Goal: Task Accomplishment & Management: Use online tool/utility

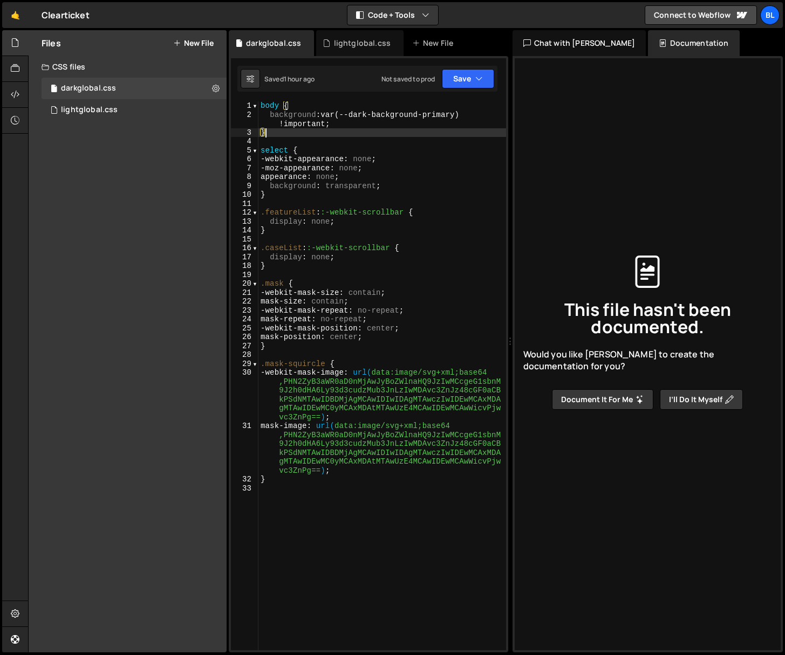
click at [292, 133] on div "body { background : var(--dark-background-primary) !important ; } select { -web…" at bounding box center [382, 384] width 248 height 567
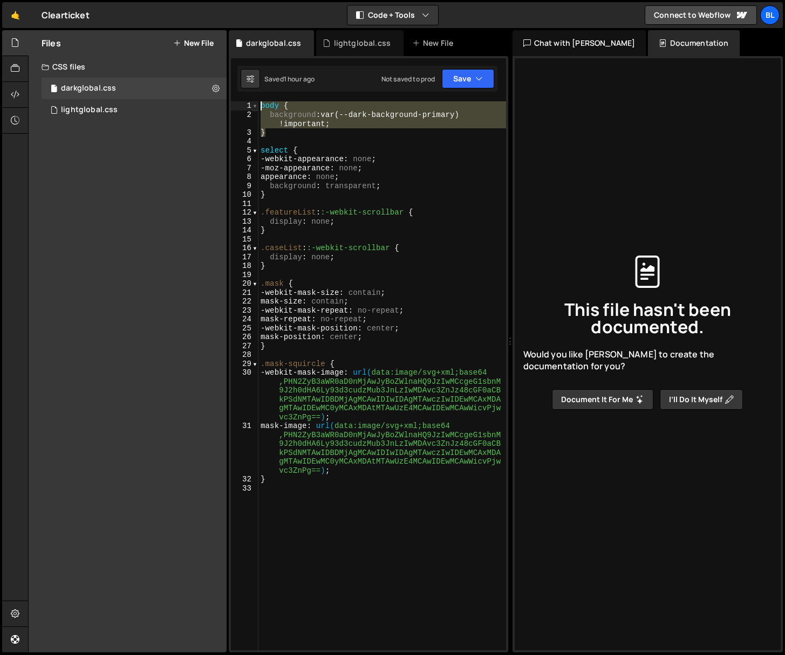
drag, startPoint x: 293, startPoint y: 135, endPoint x: 252, endPoint y: 101, distance: 52.8
click at [252, 101] on div "} 1 2 3 4 5 6 7 8 9 10 11 12 13 14 15 16 17 18 19 20 21 22 23 24 25 26 27 28 29…" at bounding box center [368, 375] width 275 height 549
type textarea "body { background: var(--dark-background-primary) !important;"
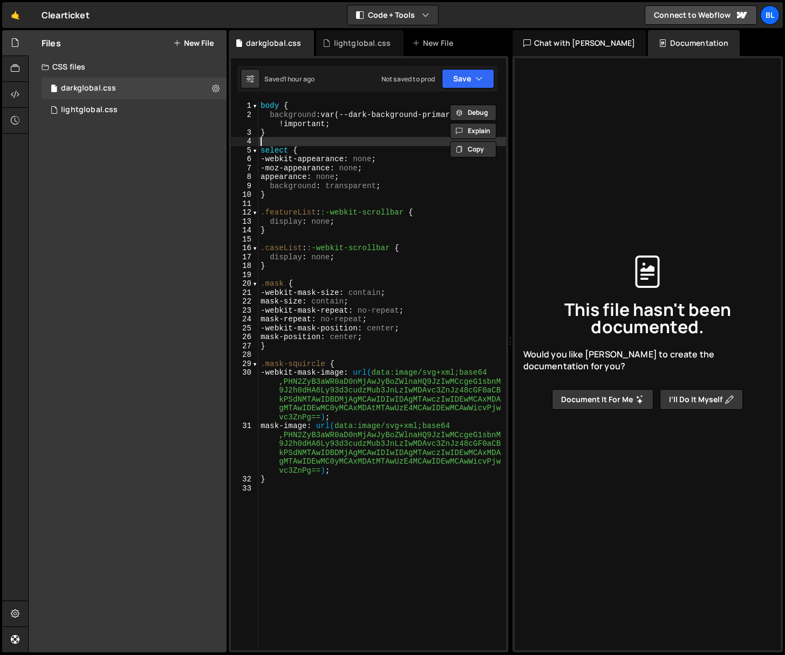
click at [334, 139] on div "body { background : var(--dark-background-primary) !important ; } select { -web…" at bounding box center [382, 384] width 248 height 567
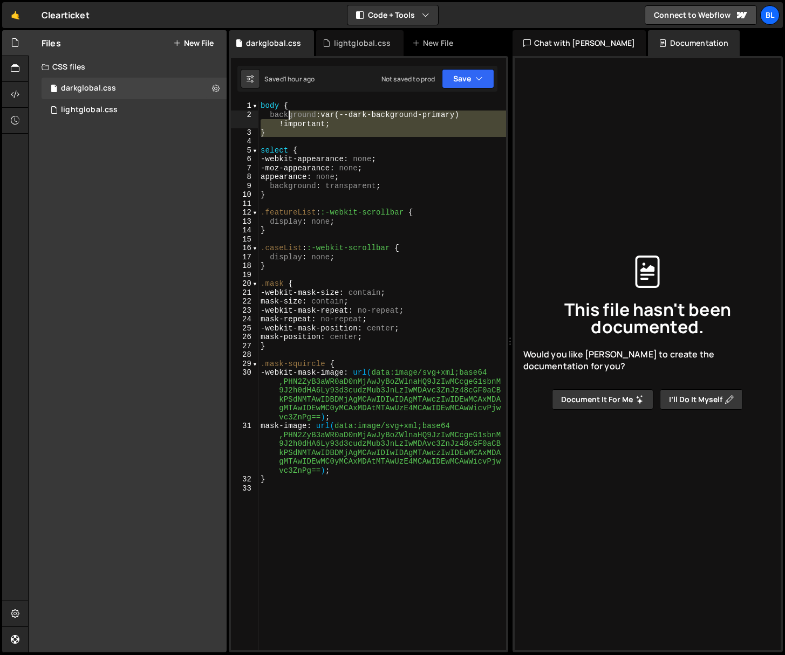
drag, startPoint x: 328, startPoint y: 139, endPoint x: 260, endPoint y: 93, distance: 82.0
click at [260, 93] on div "XXXXXXXXXXXXXXXXXXXXXXXXXXXXXXXXXXXXXXXXXXXXXXXXXXXXXXXXXXXXXXXXXXXXXXXXXXXXXXX…" at bounding box center [368, 354] width 279 height 597
type textarea "body { background: var(--dark-background-primary) !important;"
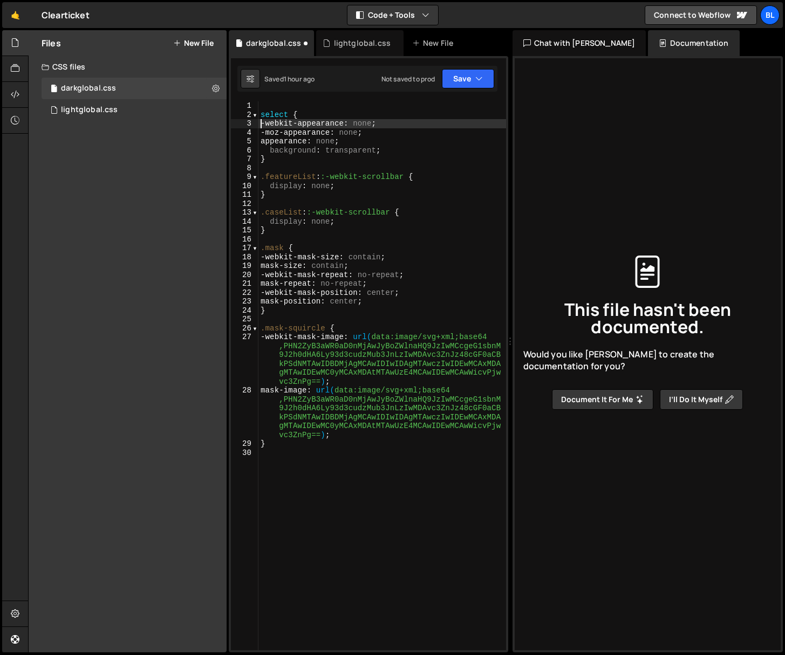
type textarea "select {"
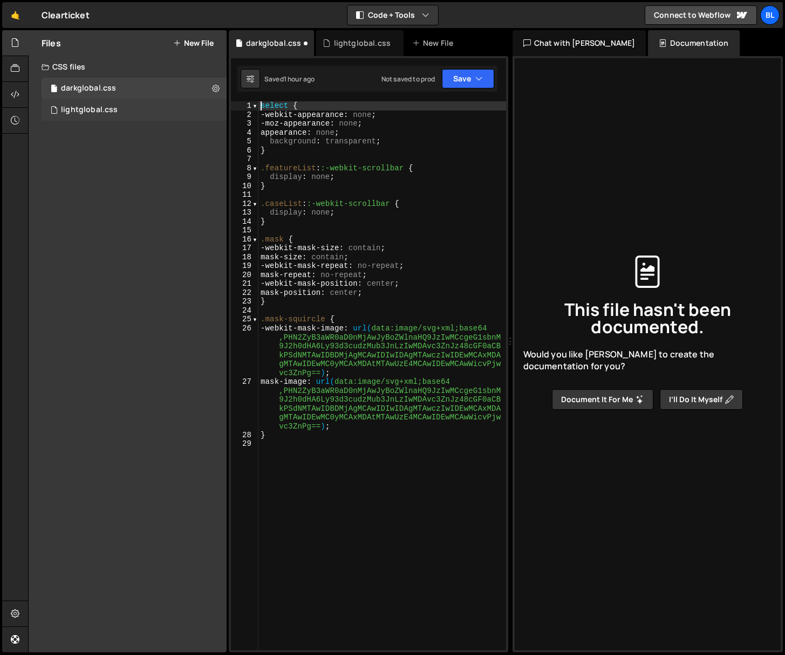
click at [128, 101] on div "lightglobal.css 0" at bounding box center [134, 110] width 185 height 22
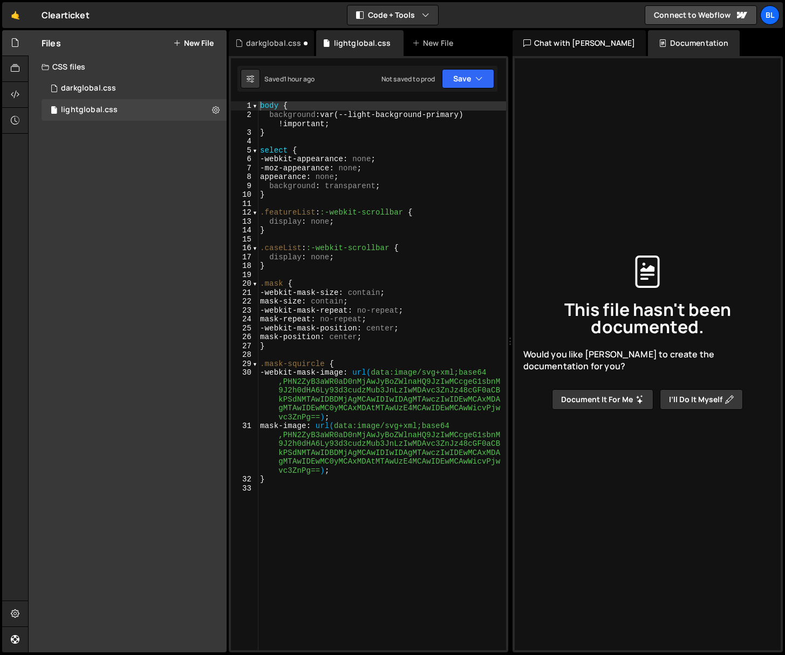
click at [293, 120] on div "body { background : var(--light-background-primary) !important ; } select { -we…" at bounding box center [382, 384] width 248 height 567
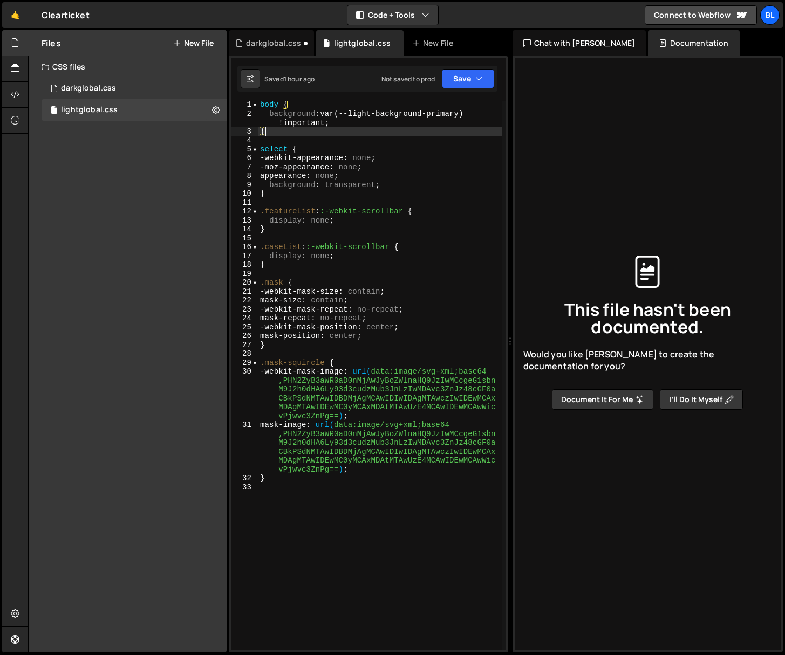
scroll to position [1, 0]
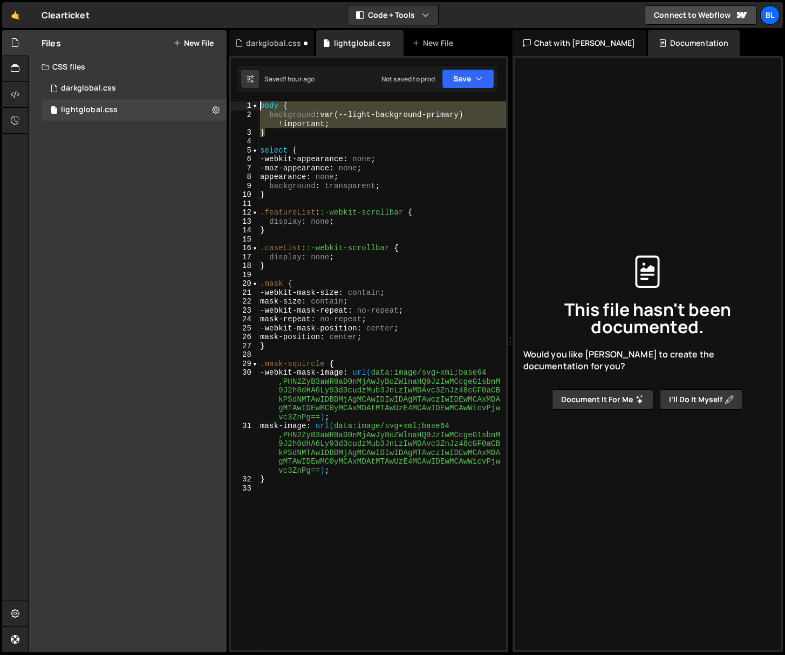
drag, startPoint x: 275, startPoint y: 136, endPoint x: 256, endPoint y: 94, distance: 45.6
click at [256, 94] on div "background: var(--light-background-primary) !important; 1 2 3 4 5 6 7 8 9 10 11…" at bounding box center [368, 354] width 279 height 597
type textarea "body { background: var(--light-background-primary) !important;"
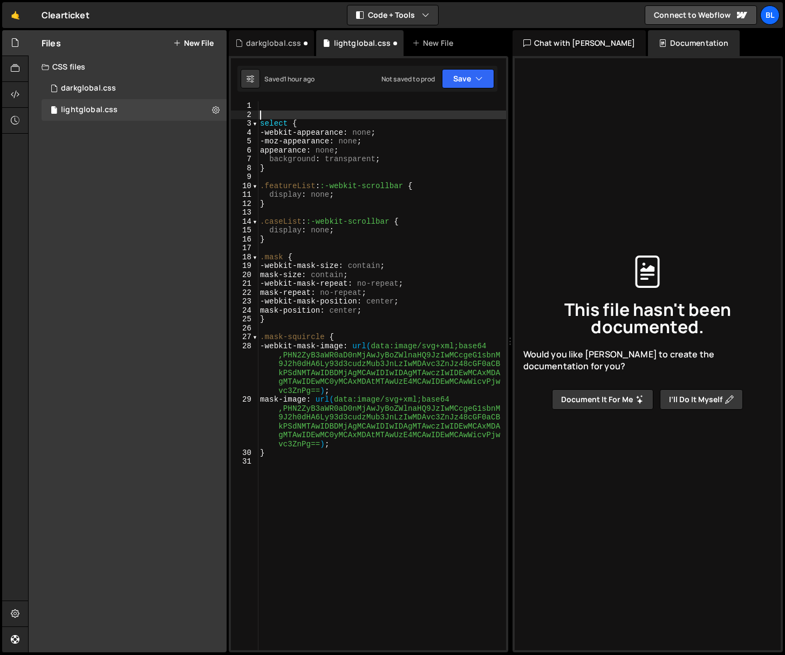
type textarea "select {"
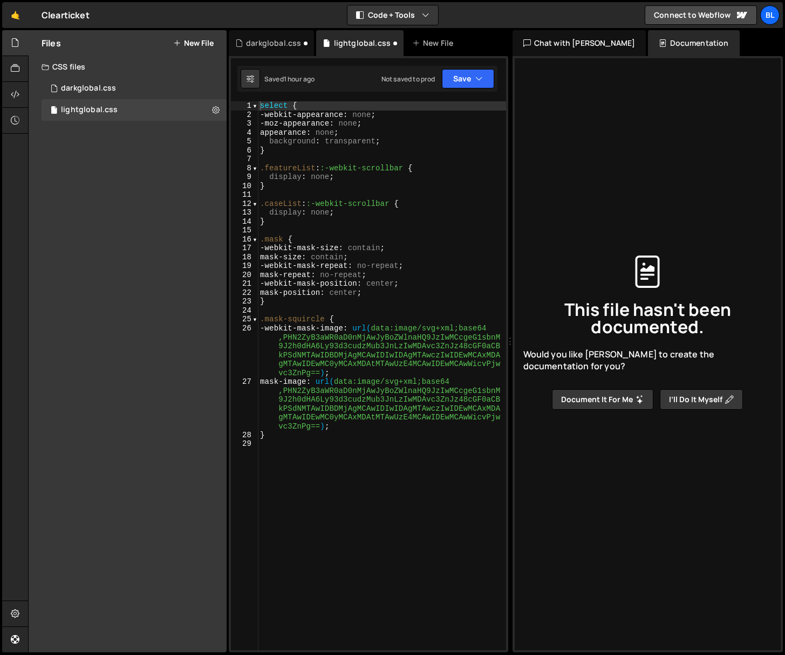
click at [121, 468] on div "Files New File Javascript files CSS files darkglobal.css 0 lightglobal.css 0 Co…" at bounding box center [128, 341] width 198 height 623
click at [456, 75] on button "Save" at bounding box center [468, 78] width 52 height 19
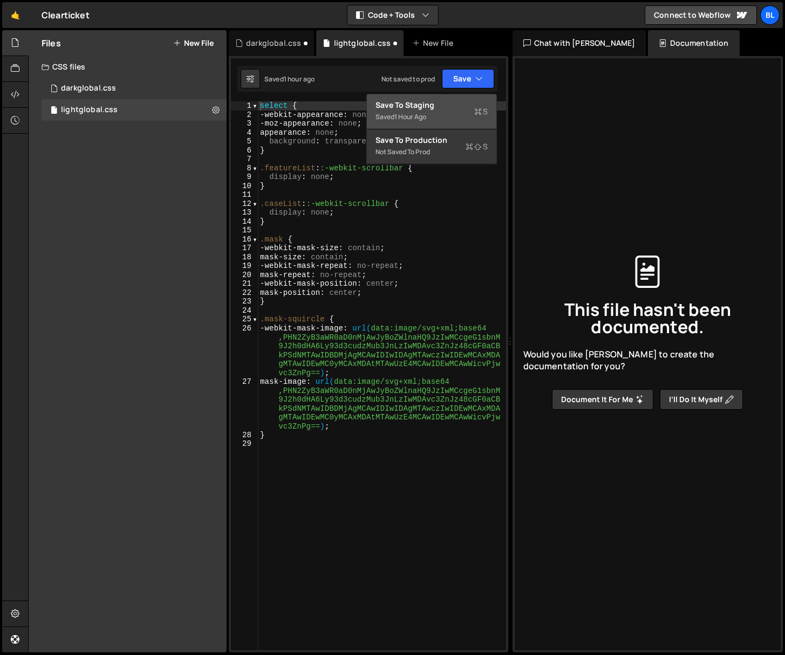
click at [421, 112] on div "1 hour ago" at bounding box center [410, 116] width 32 height 9
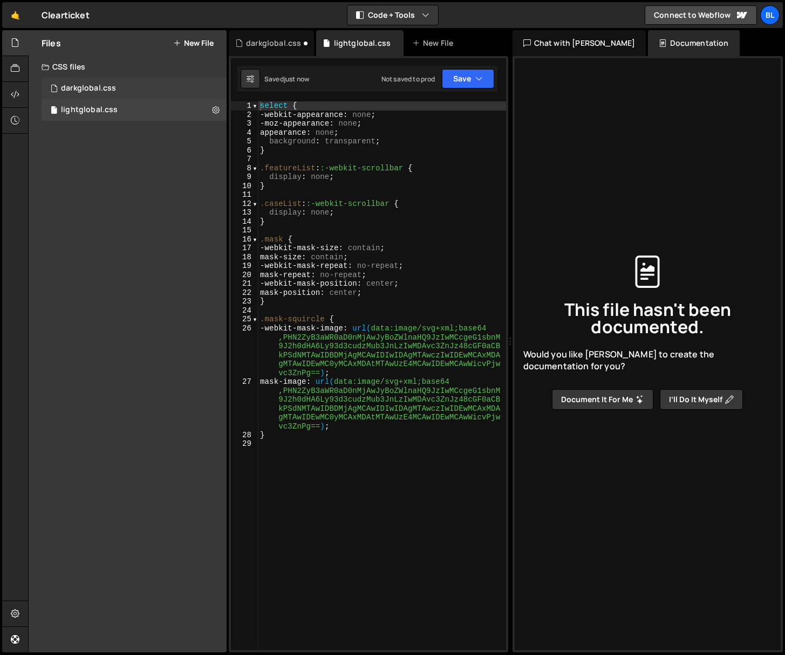
click at [141, 88] on div "darkglobal.css 0" at bounding box center [134, 89] width 185 height 22
click at [459, 79] on button "Save" at bounding box center [468, 78] width 52 height 19
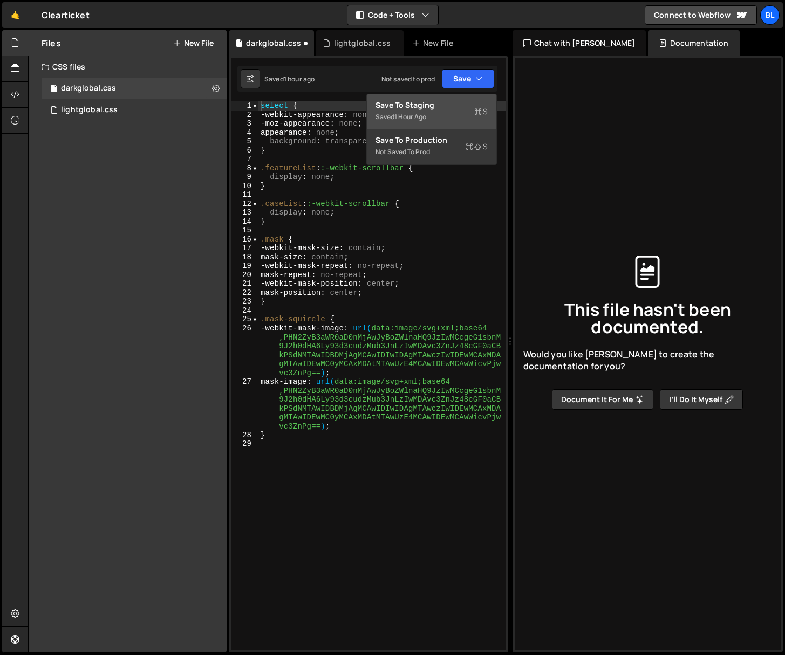
click at [436, 108] on div "Save to Staging S" at bounding box center [431, 105] width 112 height 11
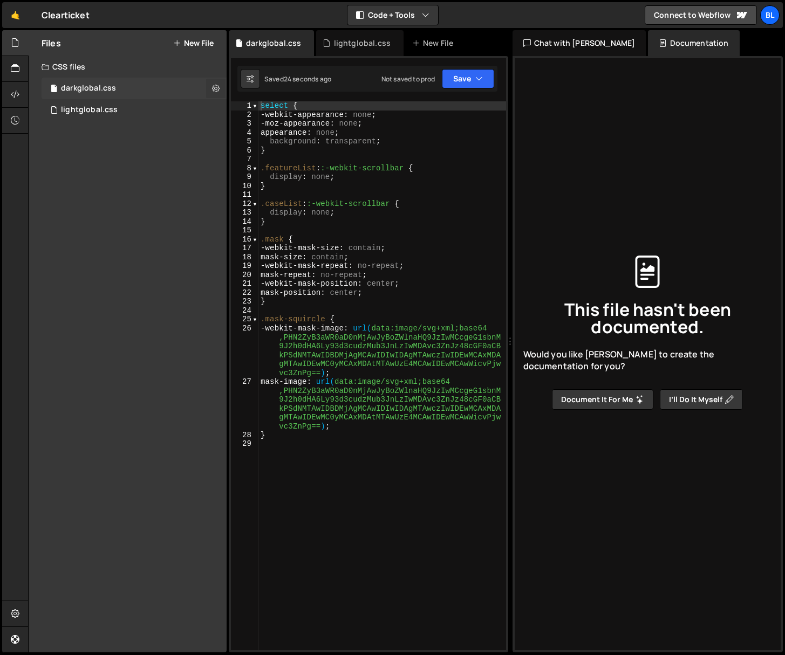
click at [216, 88] on icon at bounding box center [216, 88] width 8 height 10
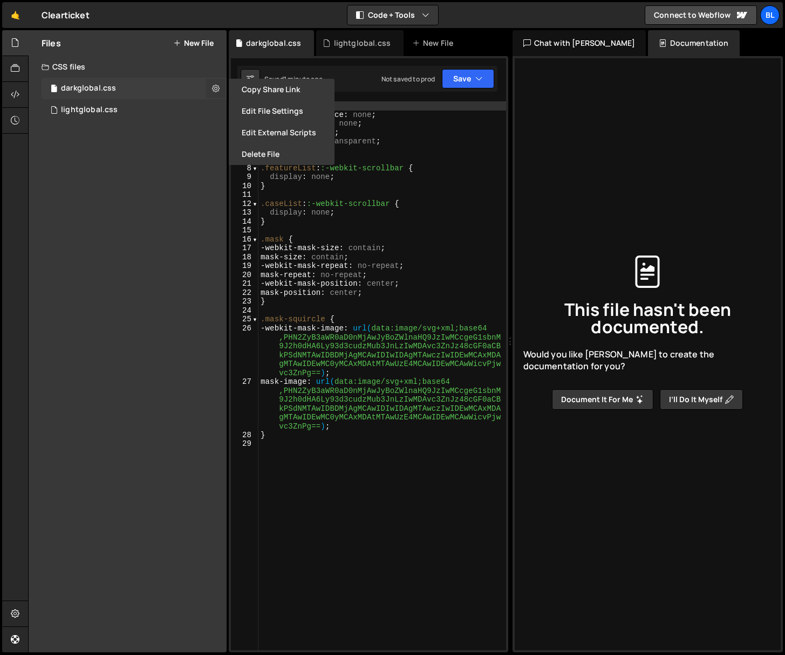
click at [216, 88] on icon at bounding box center [216, 88] width 8 height 10
click at [255, 115] on button "Edit File Settings" at bounding box center [282, 111] width 106 height 22
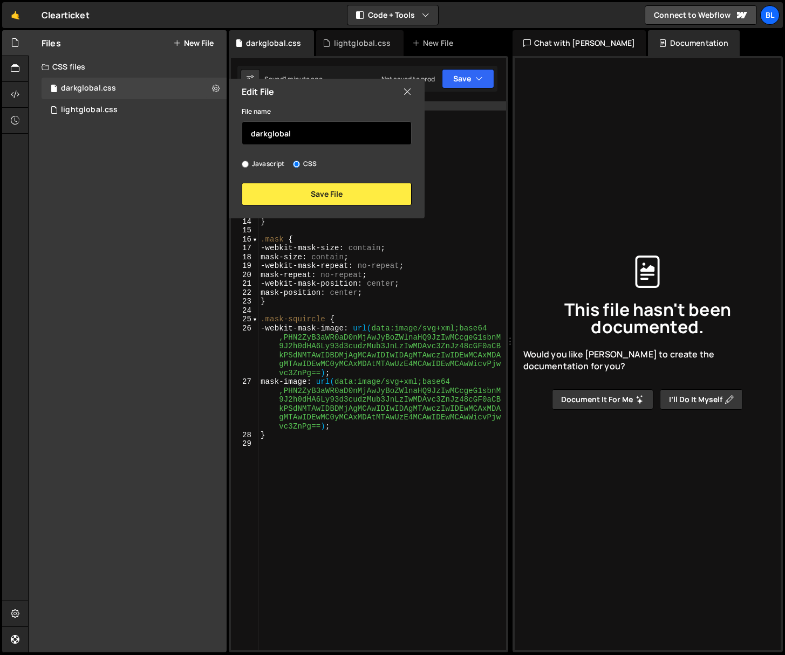
click at [273, 139] on input "darkglobal" at bounding box center [327, 133] width 170 height 24
drag, startPoint x: 266, startPoint y: 133, endPoint x: 232, endPoint y: 132, distance: 34.5
click at [231, 133] on div "File name darkglobal Javascript CSS Save File" at bounding box center [327, 155] width 196 height 101
type input "global"
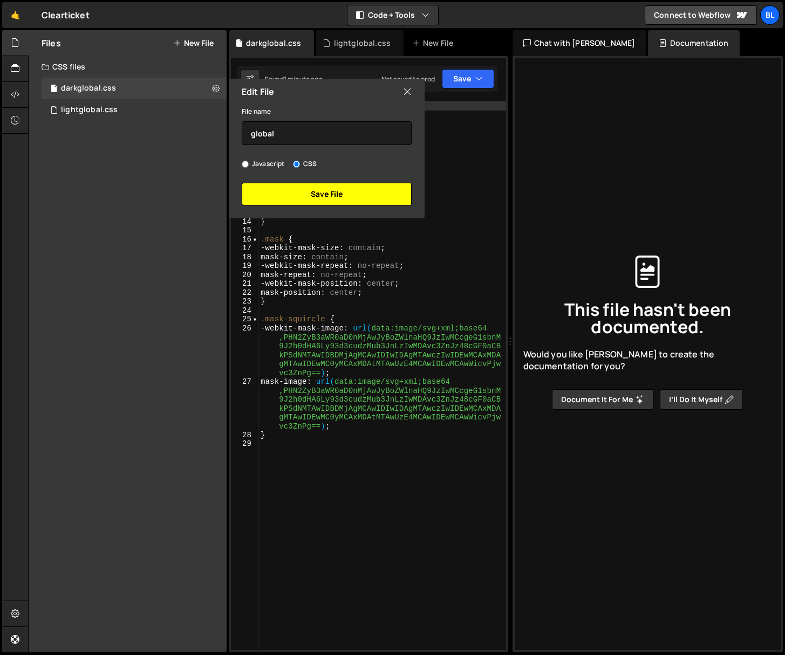
click at [288, 192] on button "Save File" at bounding box center [327, 194] width 170 height 23
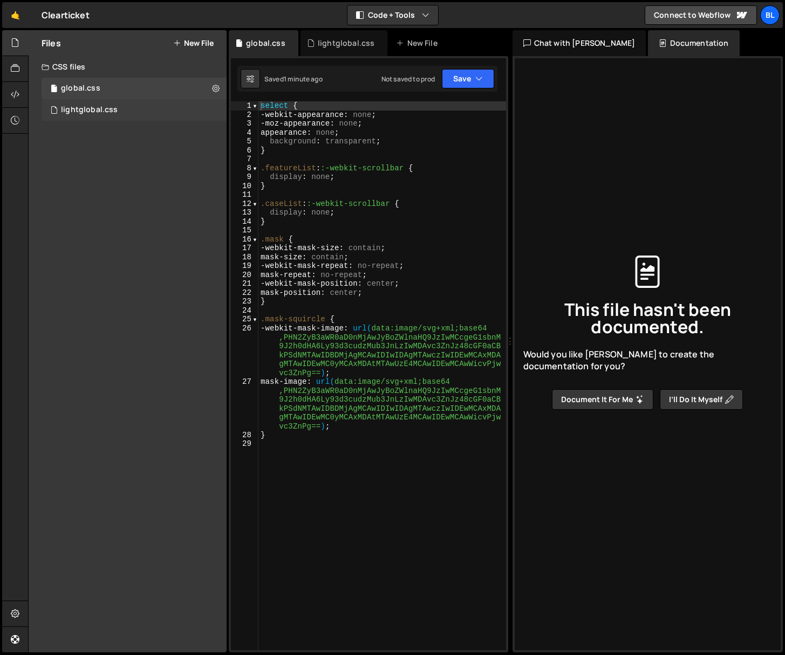
click at [217, 111] on div "lightglobal.css 0" at bounding box center [134, 110] width 185 height 22
click at [217, 111] on icon at bounding box center [216, 110] width 8 height 10
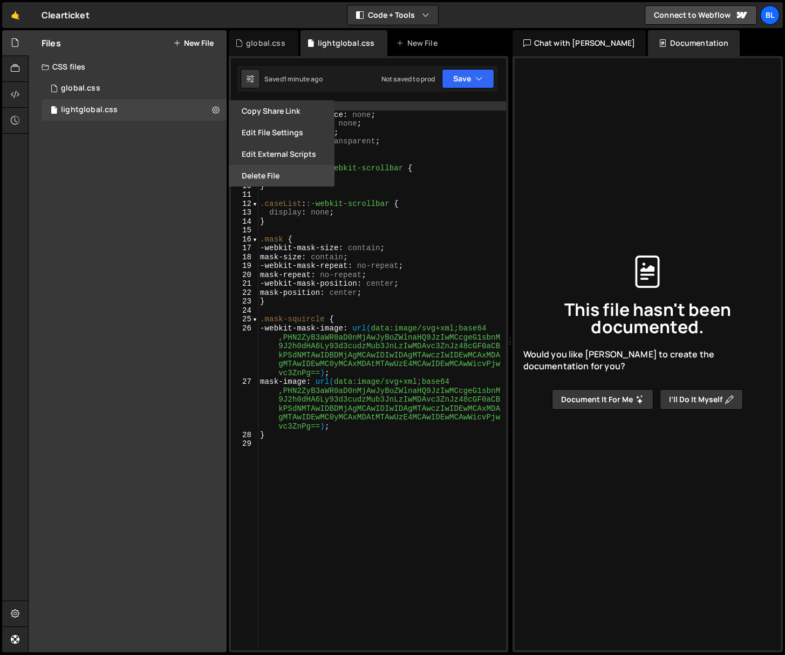
click at [259, 170] on button "Delete File" at bounding box center [282, 176] width 106 height 22
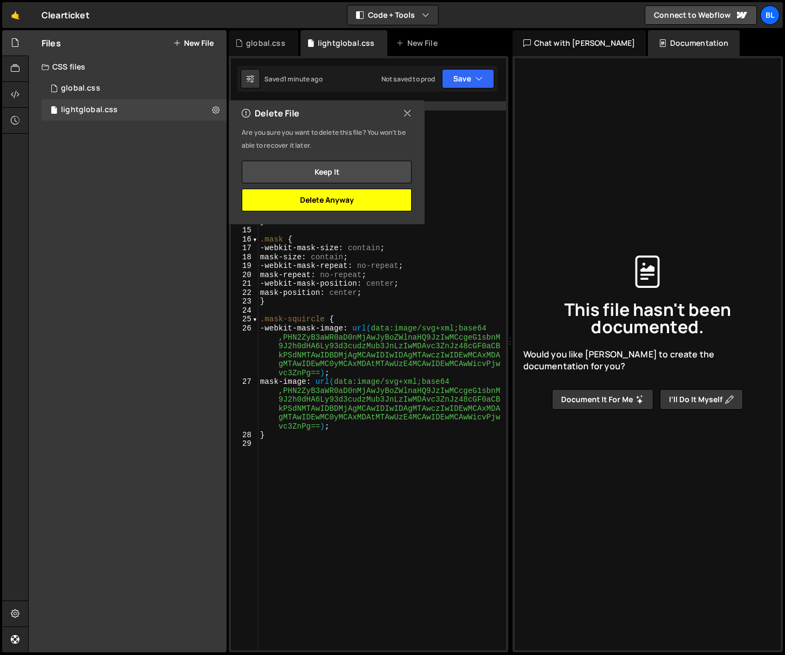
click at [330, 202] on button "Delete Anyway" at bounding box center [327, 200] width 170 height 23
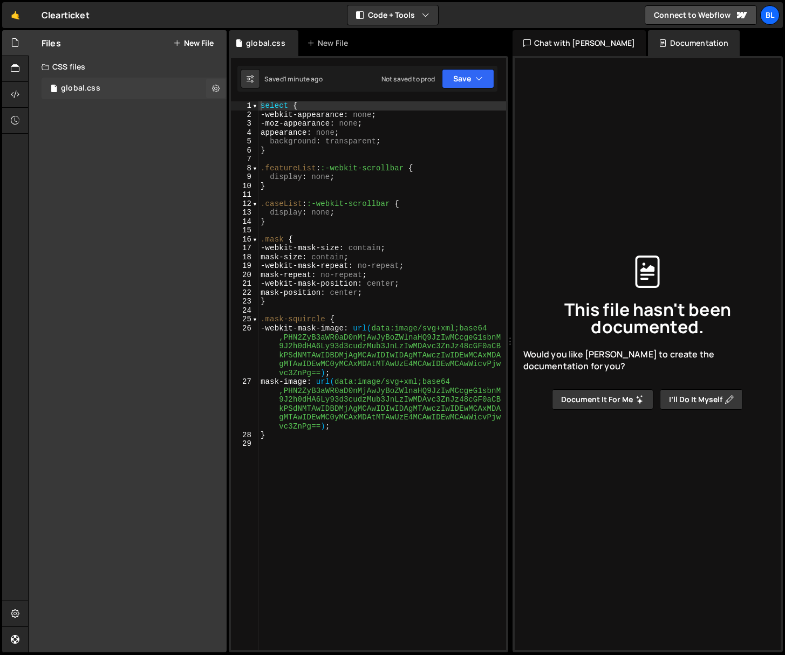
click at [139, 88] on div "global.css 0" at bounding box center [134, 89] width 185 height 22
click at [214, 91] on icon at bounding box center [216, 88] width 8 height 10
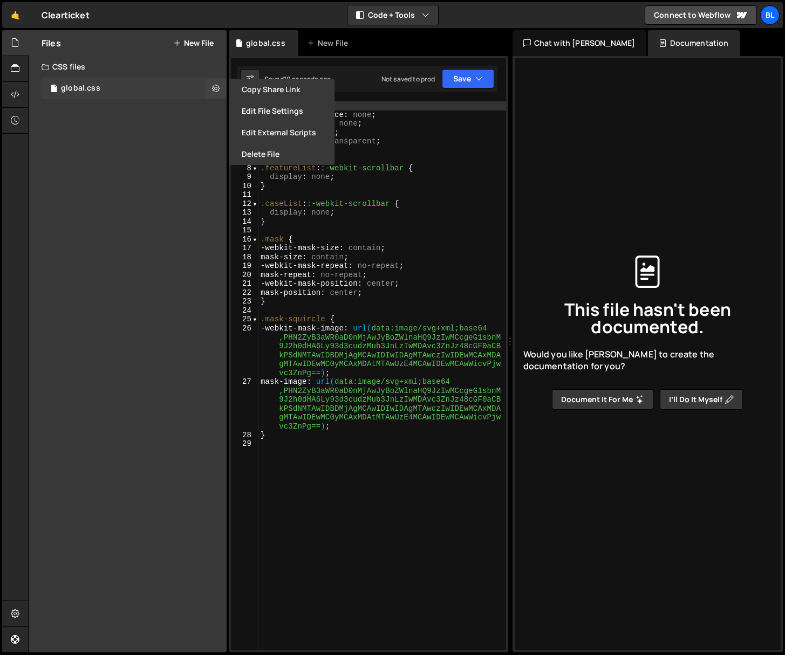
click at [155, 90] on div "global.css 0" at bounding box center [134, 89] width 185 height 22
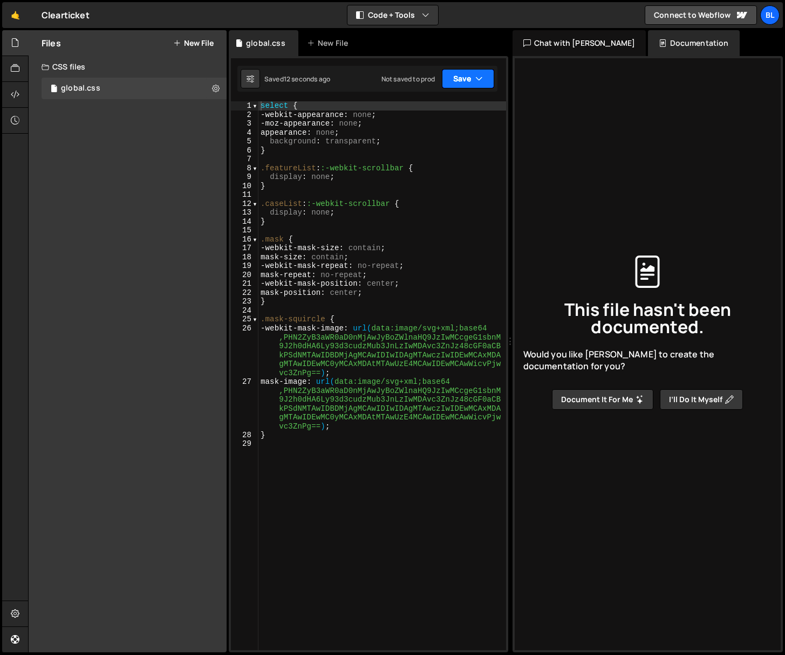
click at [452, 76] on button "Save" at bounding box center [468, 78] width 52 height 19
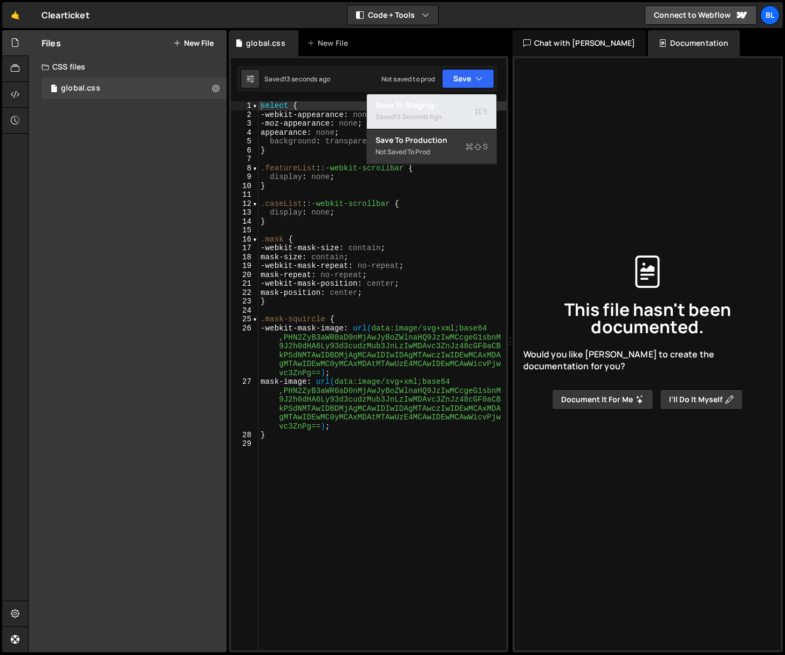
click at [417, 115] on div "13 seconds ago" at bounding box center [417, 116] width 47 height 9
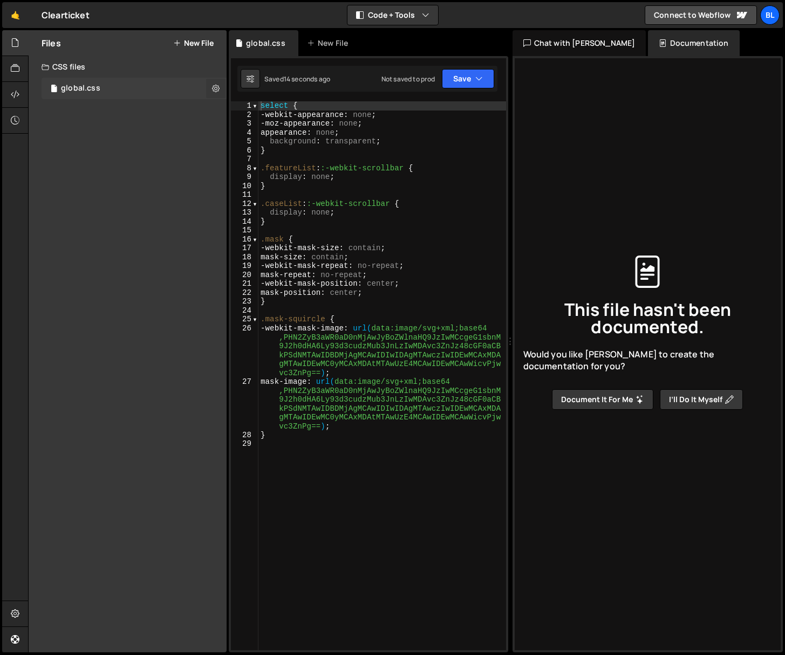
click at [218, 91] on icon at bounding box center [216, 88] width 8 height 10
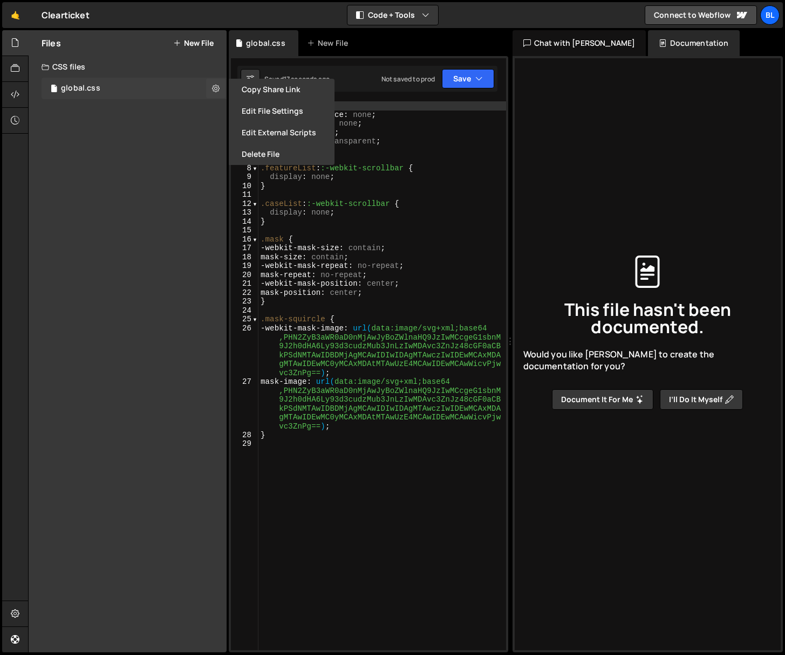
click at [136, 90] on div "global.css 0" at bounding box center [134, 89] width 185 height 22
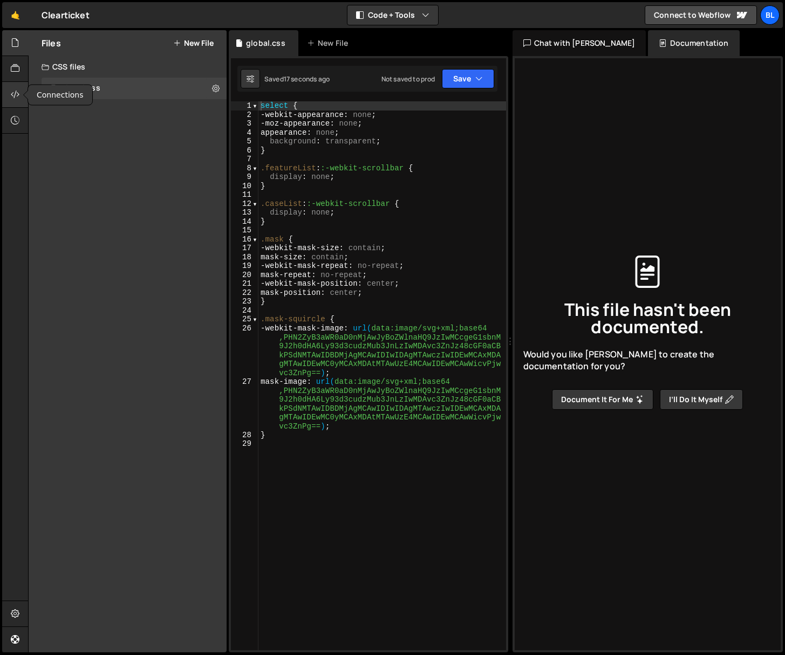
click at [17, 97] on icon at bounding box center [15, 94] width 9 height 12
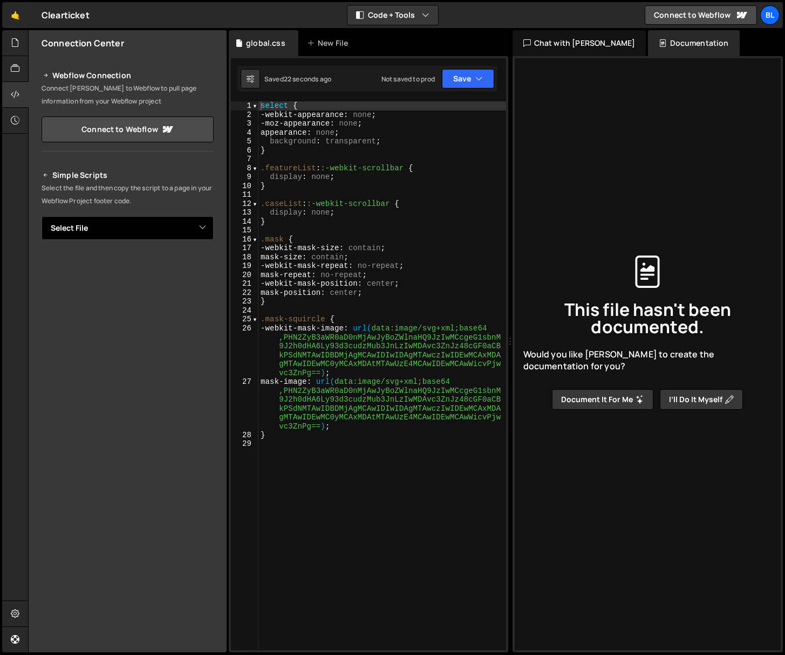
click at [121, 234] on select "Select File global.css" at bounding box center [128, 228] width 172 height 24
select select "46311"
click at [42, 216] on select "Select File global.css" at bounding box center [128, 228] width 172 height 24
click at [175, 268] on button "Copy" at bounding box center [180, 265] width 37 height 23
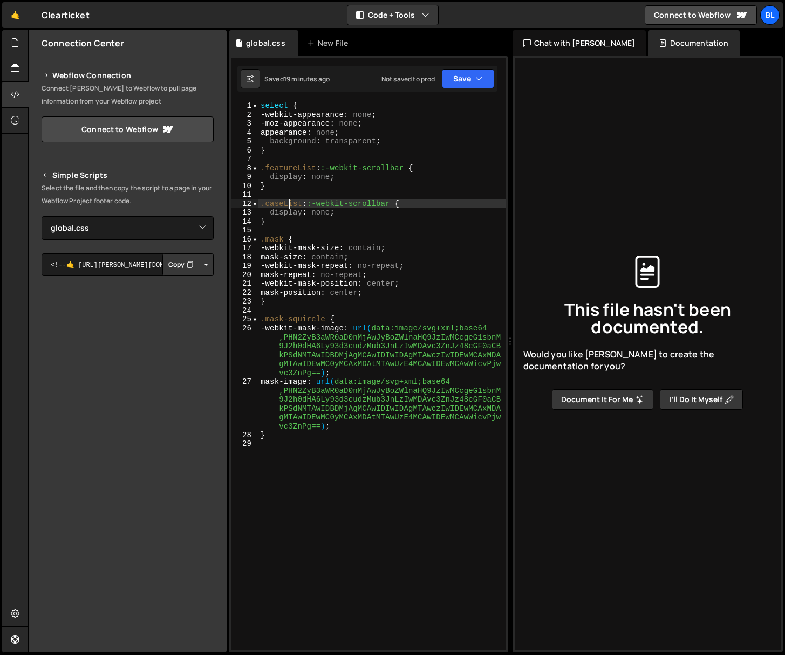
click at [289, 204] on div "select { -webkit-appearance : none ; -moz-appearance : none ; appearance : none…" at bounding box center [382, 384] width 248 height 567
click at [309, 169] on div "select { -webkit-appearance : none ; -moz-appearance : none ; appearance : none…" at bounding box center [382, 384] width 248 height 567
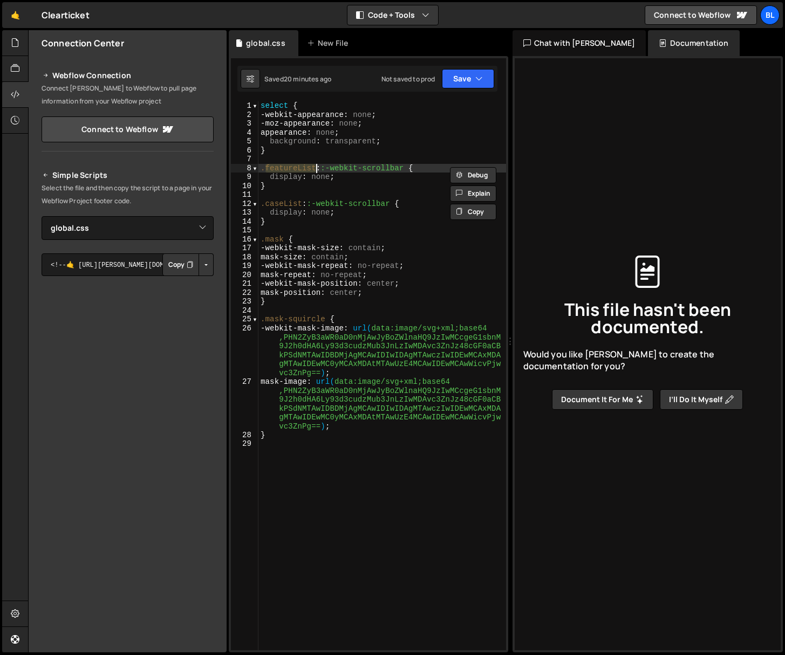
click at [282, 173] on div "select { -webkit-appearance : none ; -moz-appearance : none ; appearance : none…" at bounding box center [382, 384] width 248 height 567
click at [282, 172] on div "select { -webkit-appearance : none ; -moz-appearance : none ; appearance : none…" at bounding box center [382, 384] width 248 height 567
click at [315, 167] on div "select { -webkit-appearance : none ; -moz-appearance : none ; appearance : none…" at bounding box center [382, 384] width 248 height 567
drag, startPoint x: 316, startPoint y: 168, endPoint x: 272, endPoint y: 168, distance: 44.2
click at [267, 168] on div "select { -webkit-appearance : none ; -moz-appearance : none ; appearance : none…" at bounding box center [382, 384] width 248 height 567
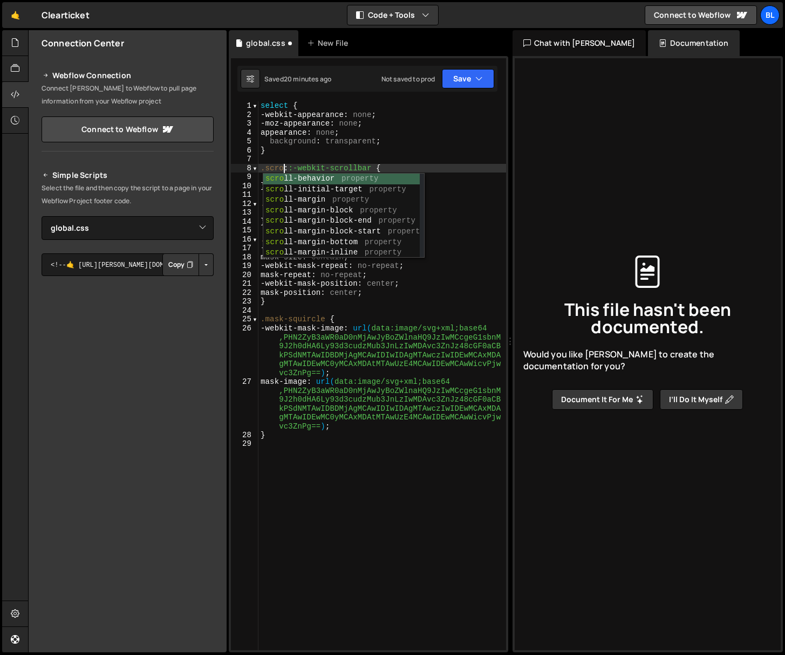
scroll to position [0, 2]
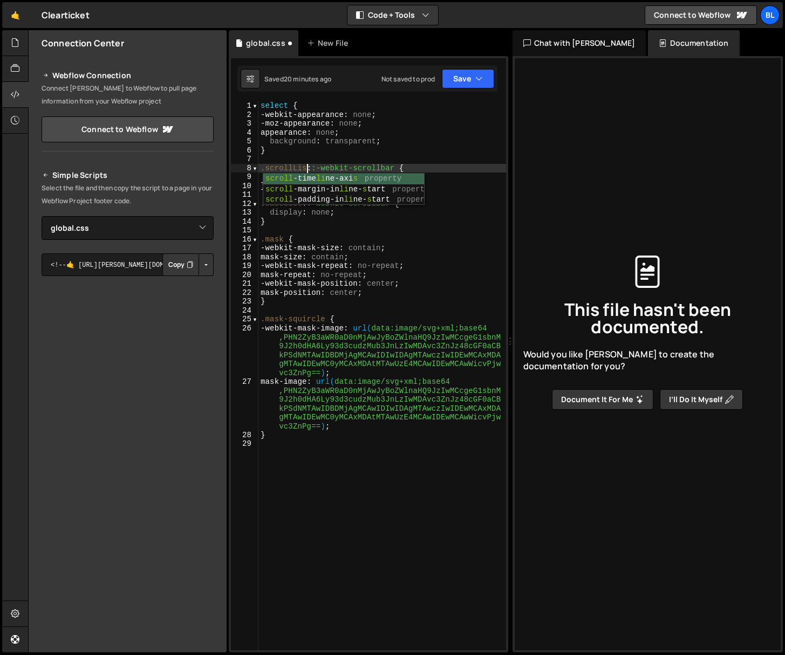
type textarea ".scrollList::-webkit-scrollbar {"
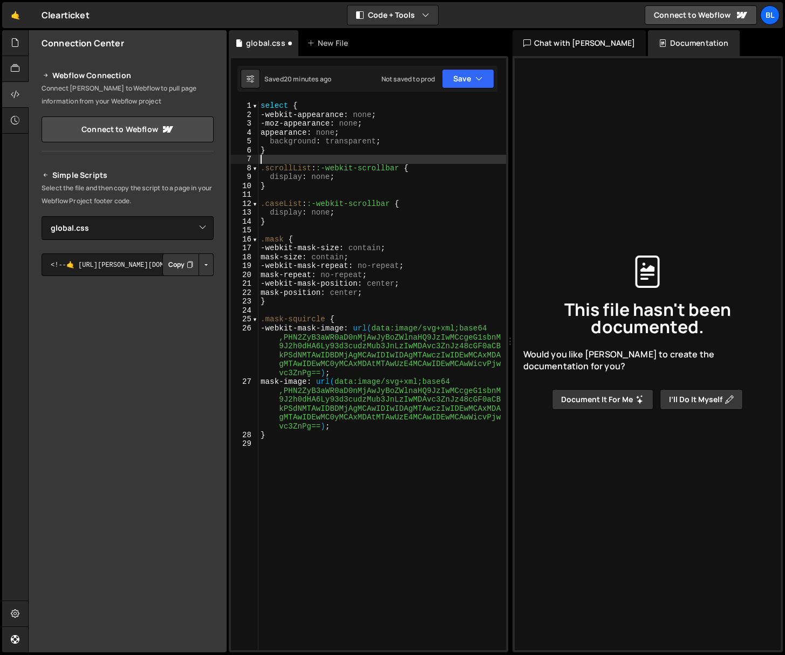
click at [282, 163] on div "select { -webkit-appearance : none ; -moz-appearance : none ; appearance : none…" at bounding box center [382, 384] width 248 height 567
click at [285, 168] on div "select { -webkit-appearance : none ; -moz-appearance : none ; appearance : none…" at bounding box center [382, 384] width 248 height 567
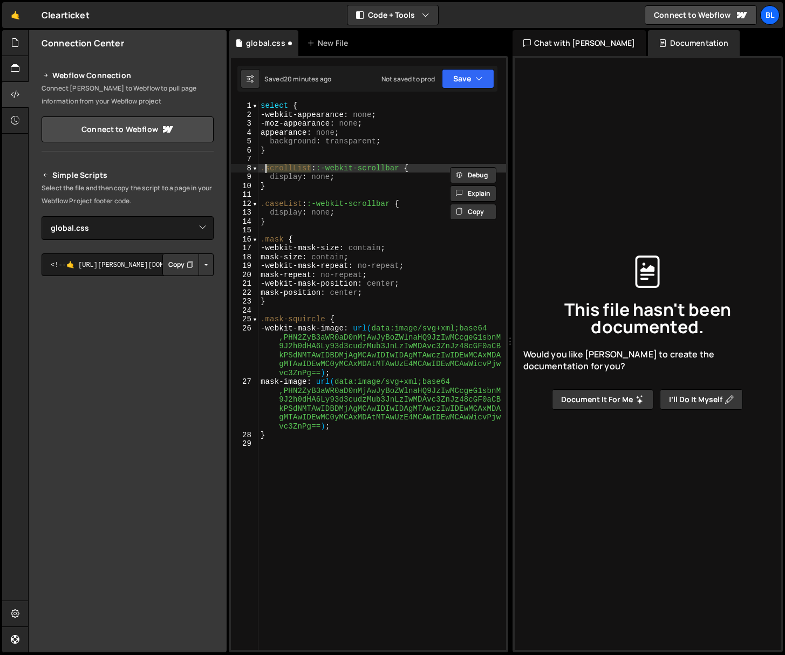
click at [288, 216] on div "select { -webkit-appearance : none ; -moz-appearance : none ; appearance : none…" at bounding box center [382, 384] width 248 height 567
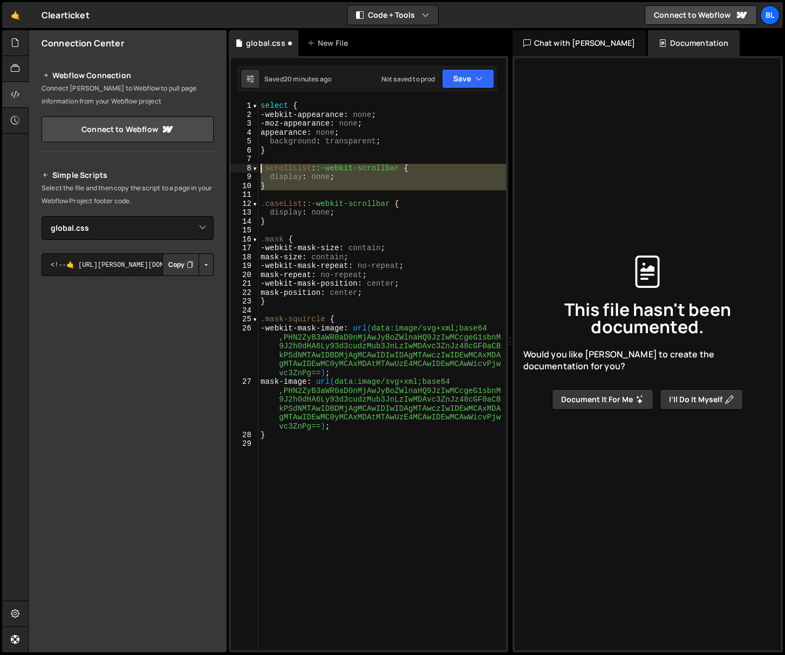
drag, startPoint x: 286, startPoint y: 192, endPoint x: 259, endPoint y: 168, distance: 35.9
click at [259, 168] on div "select { -webkit-appearance : none ; -moz-appearance : none ; appearance : none…" at bounding box center [382, 384] width 248 height 567
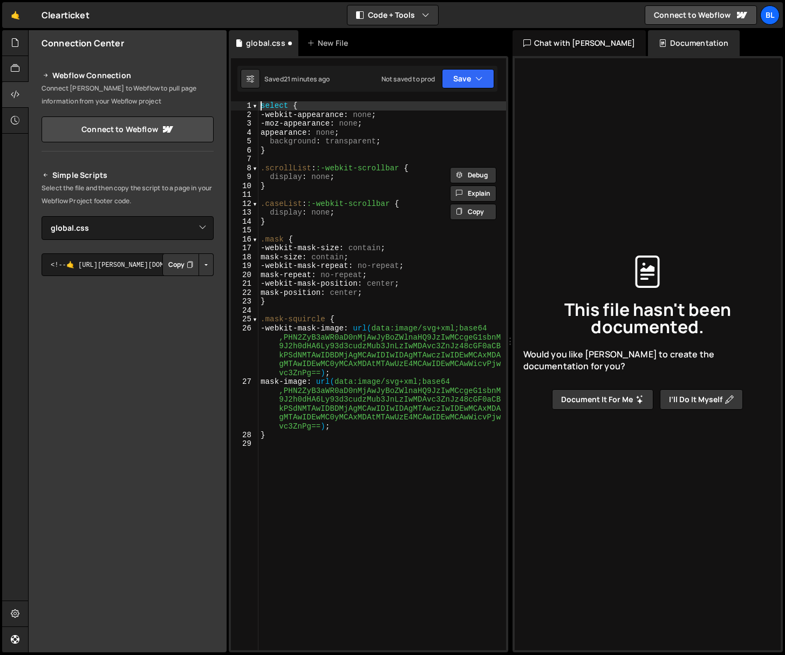
click at [268, 101] on div "select { -webkit-appearance : none ; -moz-appearance : none ; appearance : none…" at bounding box center [382, 384] width 248 height 567
type textarea "select {"
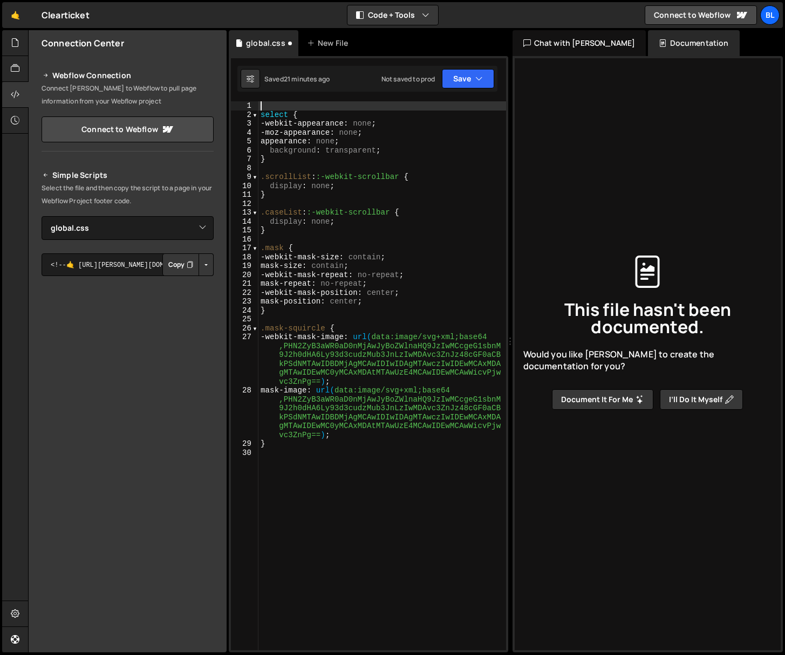
paste textarea ".scrollList::-webkit-scrollbar { display: none;"
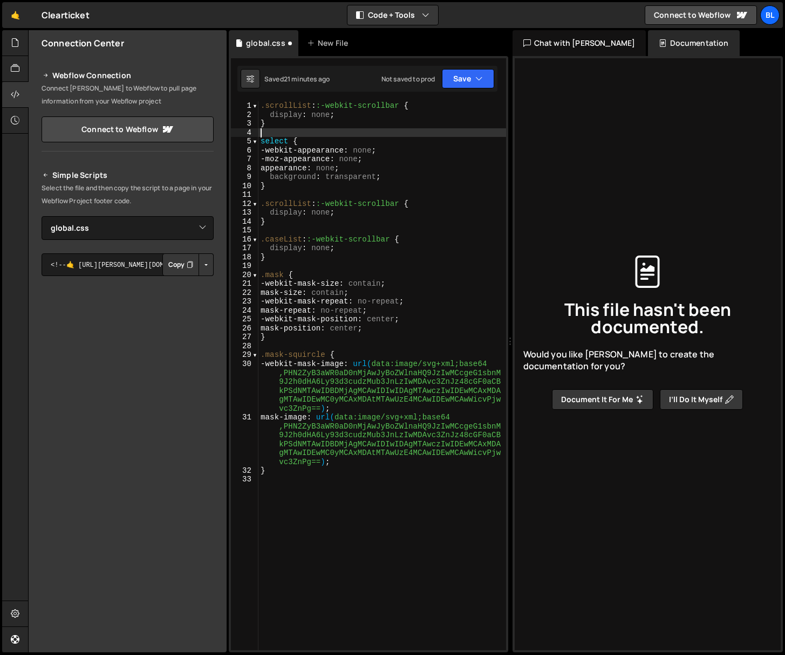
drag, startPoint x: 331, startPoint y: 268, endPoint x: 334, endPoint y: 275, distance: 8.0
click at [332, 268] on div ".scrollList : :-webkit-scrollbar { display : none ; } select { -webkit-appearan…" at bounding box center [382, 384] width 248 height 567
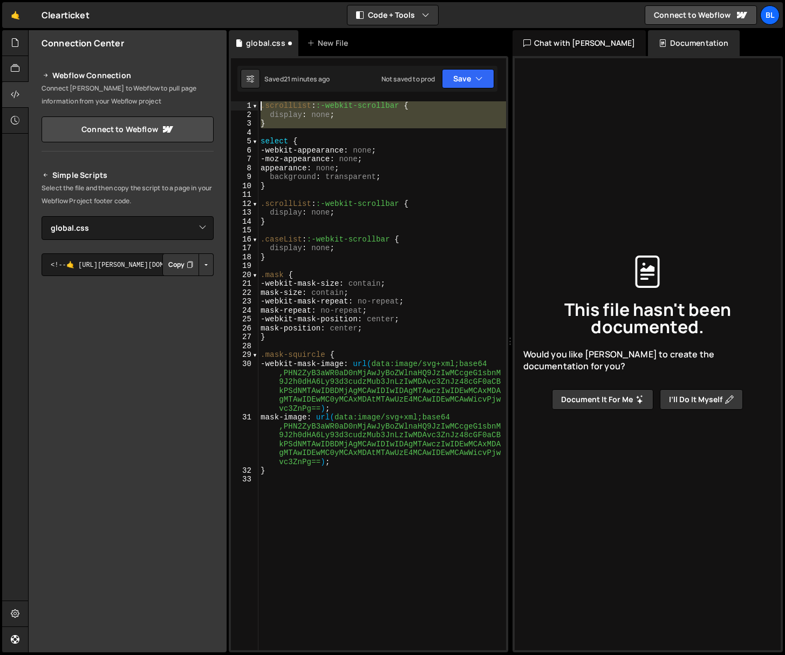
drag, startPoint x: 317, startPoint y: 131, endPoint x: 265, endPoint y: 87, distance: 67.4
click at [265, 88] on div "Debug Explain Copy global.css New File Saved 21 minutes ago Not saved to prod U…" at bounding box center [368, 341] width 279 height 623
type textarea ".scrollList::-webkit-scrollbar { display: none;"
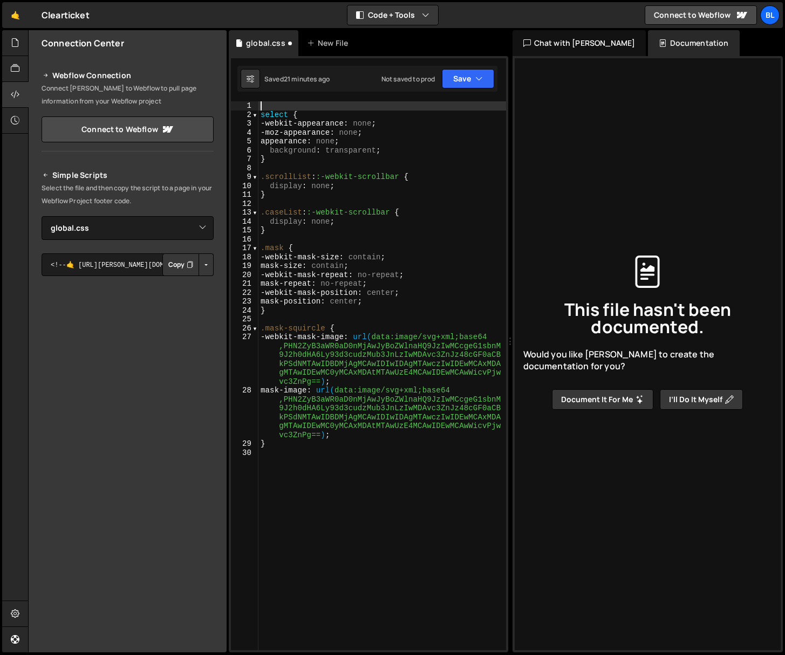
type textarea "select {"
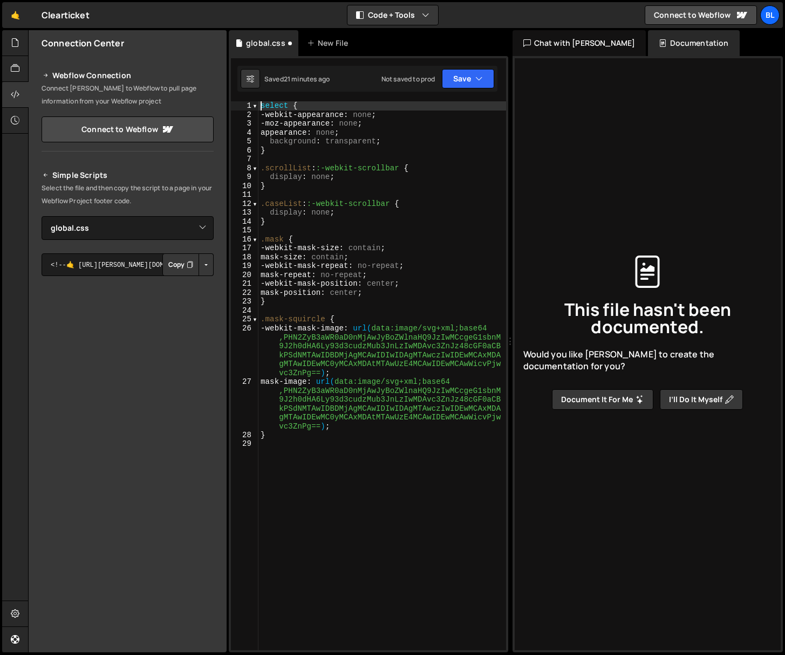
click at [317, 462] on div "select { -webkit-appearance : none ; -moz-appearance : none ; appearance : none…" at bounding box center [382, 384] width 248 height 567
